Goal: Check status: Check status

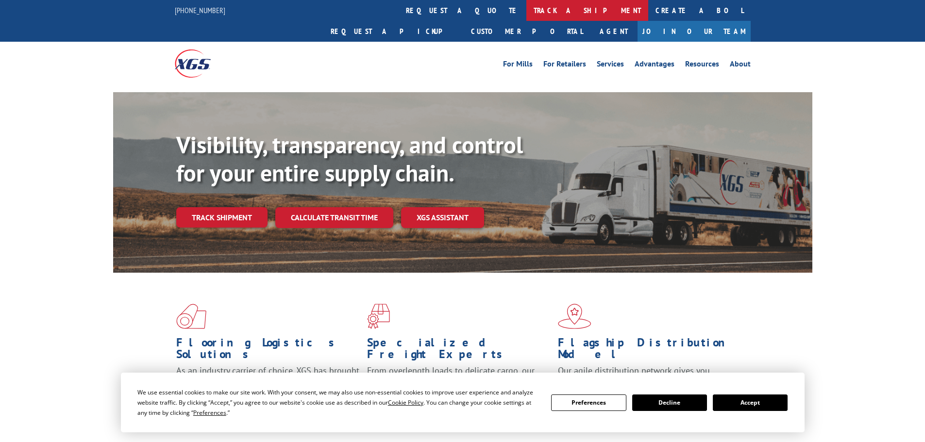
click at [526, 15] on link "track a shipment" at bounding box center [587, 10] width 122 height 21
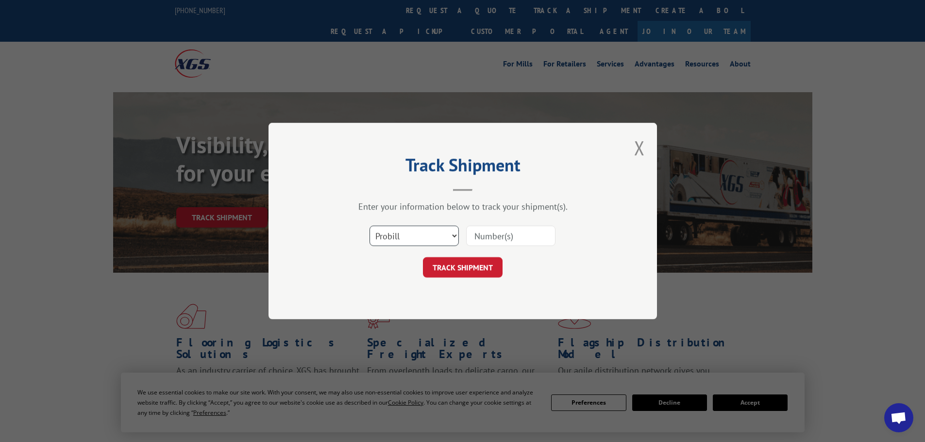
click at [439, 238] on select "Select category... Probill BOL PO" at bounding box center [413, 236] width 89 height 20
select select "bol"
click at [369, 226] on select "Select category... Probill BOL PO" at bounding box center [413, 236] width 89 height 20
click at [483, 237] on input at bounding box center [510, 236] width 89 height 20
click at [498, 234] on input at bounding box center [510, 236] width 89 height 20
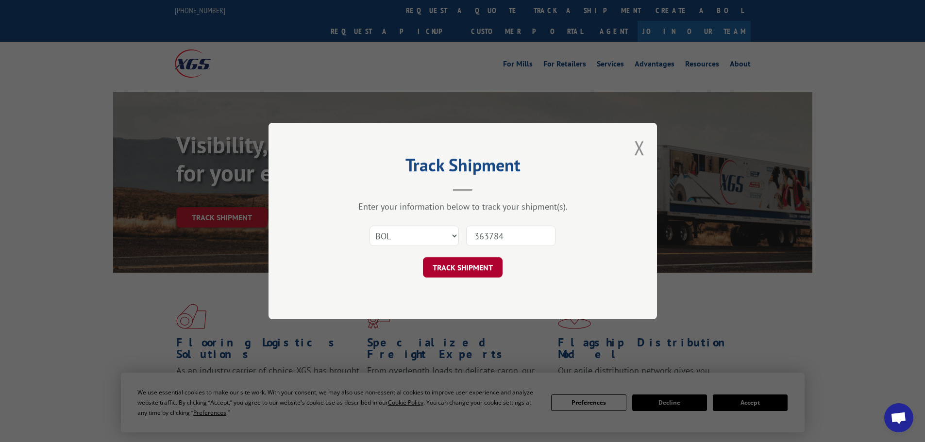
type input "363784"
click at [478, 275] on button "TRACK SHIPMENT" at bounding box center [463, 267] width 80 height 20
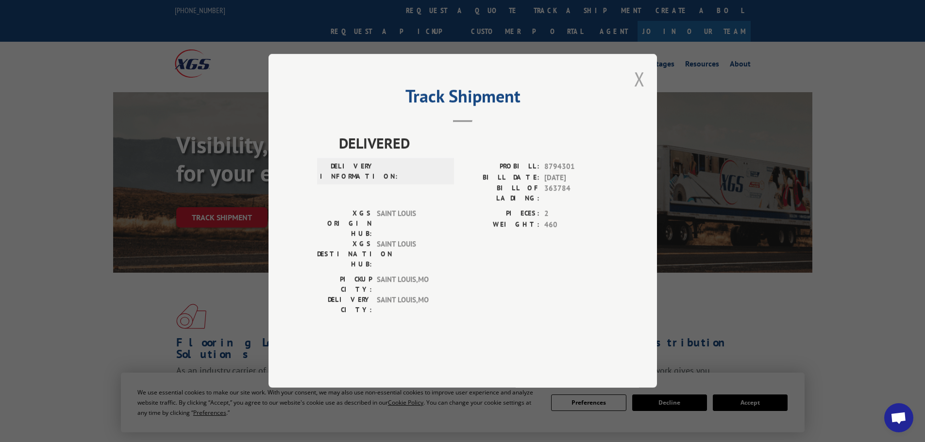
click at [640, 92] on button "Close modal" at bounding box center [639, 79] width 11 height 26
